Goal: Task Accomplishment & Management: Use online tool/utility

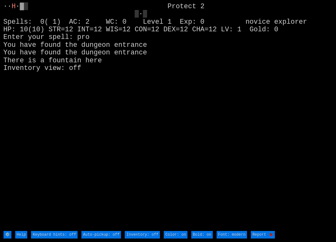
type off "Auto-pickup: on"
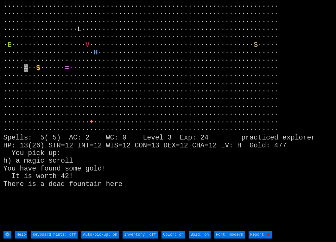
type on "Inventory: on"
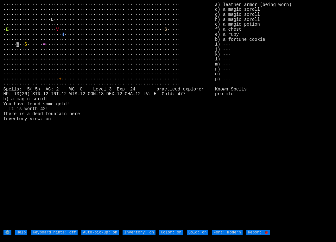
type on "Inventory: off"
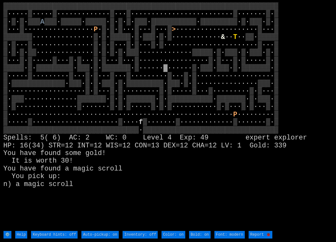
type on "Inventory: on"
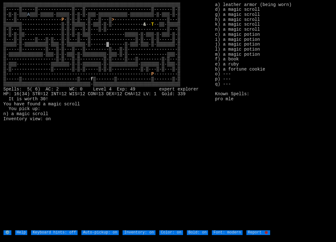
type on "Inventory: off"
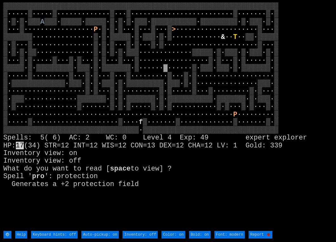
type on "Inventory: on"
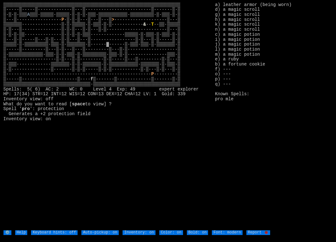
type on "Inventory: off"
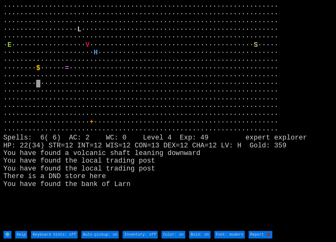
type on "Inventory: on"
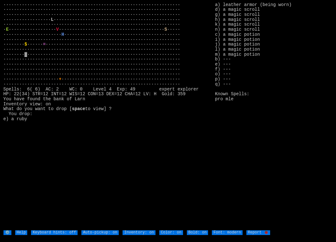
type on "Inventory: off"
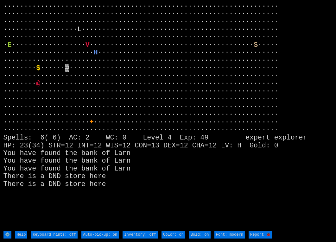
type on "Inventory: on"
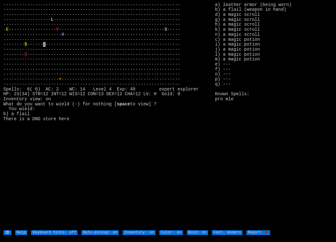
type on "Inventory: off"
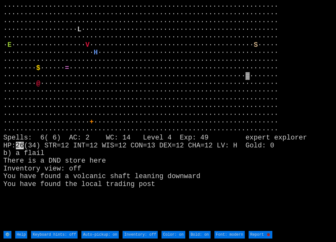
type on "Inventory: on"
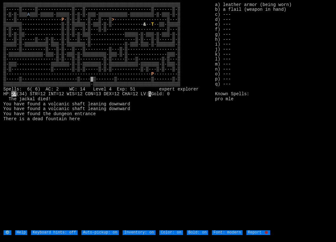
type on "Inventory: off"
